Goal: Task Accomplishment & Management: Manage account settings

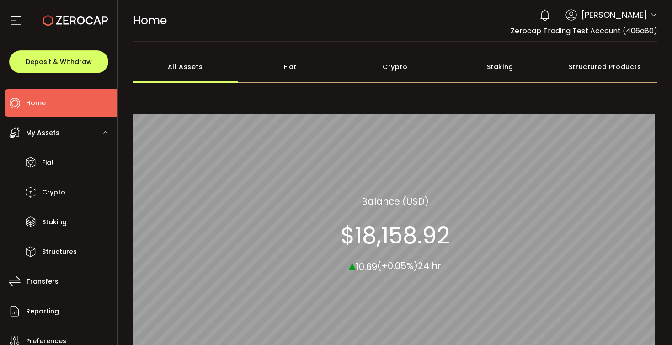
click at [650, 14] on icon at bounding box center [653, 14] width 7 height 7
click at [643, 19] on span "[PERSON_NAME]" at bounding box center [615, 15] width 66 height 12
click at [653, 10] on div "0 [PERSON_NAME]" at bounding box center [596, 15] width 123 height 20
click at [652, 18] on icon at bounding box center [653, 14] width 7 height 7
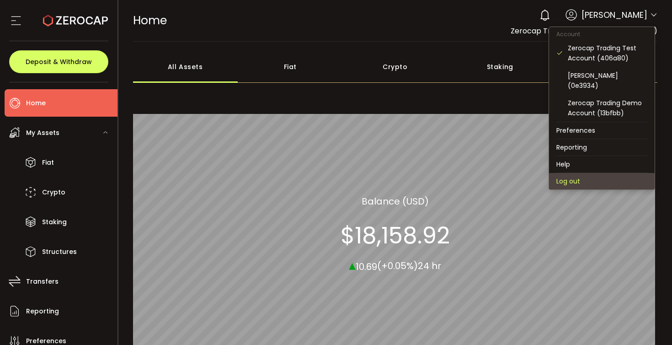
click at [582, 173] on li "Log out" at bounding box center [602, 181] width 106 height 16
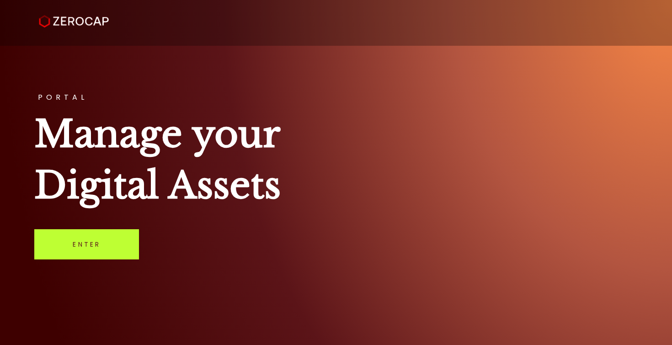
click at [91, 240] on link "Enter" at bounding box center [86, 244] width 105 height 30
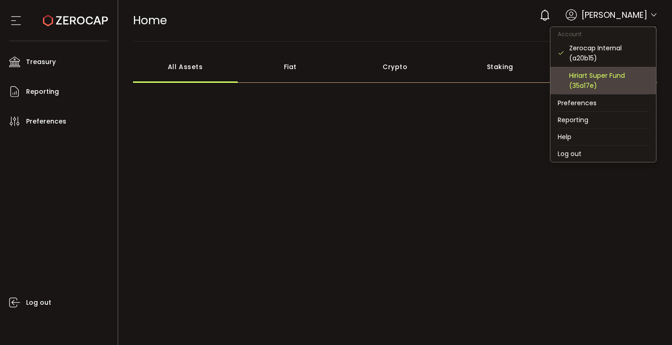
click at [600, 79] on div "Hiriart Super Fund (35a17e)" at bounding box center [609, 80] width 80 height 20
